Goal: Information Seeking & Learning: Learn about a topic

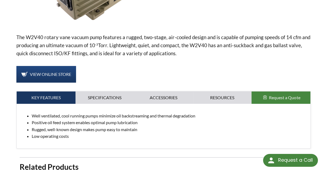
scroll to position [182, 0]
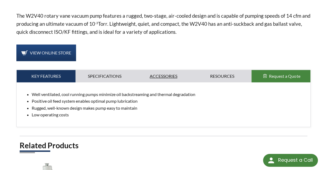
click at [165, 70] on link "Accessories" at bounding box center [163, 76] width 59 height 12
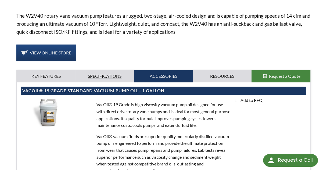
click at [109, 70] on link "Specifications" at bounding box center [104, 76] width 59 height 12
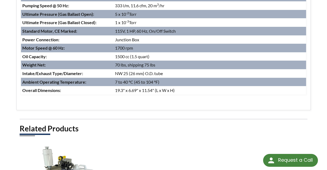
scroll to position [169, 0]
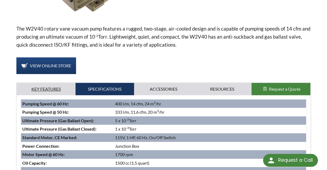
click at [49, 83] on link "Key Features" at bounding box center [46, 89] width 59 height 12
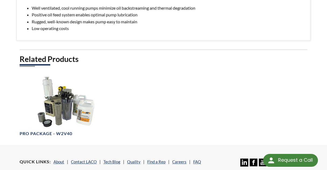
scroll to position [179, 0]
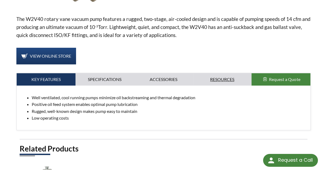
click at [226, 73] on link "Resources" at bounding box center [222, 79] width 59 height 12
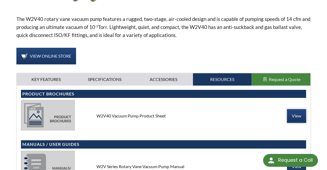
click at [300, 111] on link "View" at bounding box center [296, 115] width 19 height 13
click at [103, 73] on link "Specifications" at bounding box center [104, 79] width 59 height 12
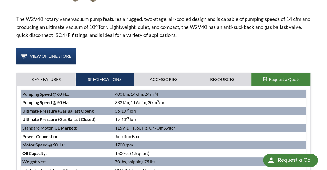
scroll to position [0, 0]
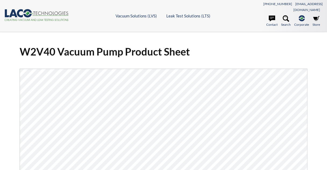
select select "Language Translate Widget"
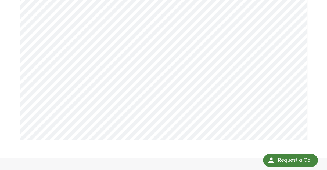
scroll to position [98, 0]
